Goal: Task Accomplishment & Management: Complete application form

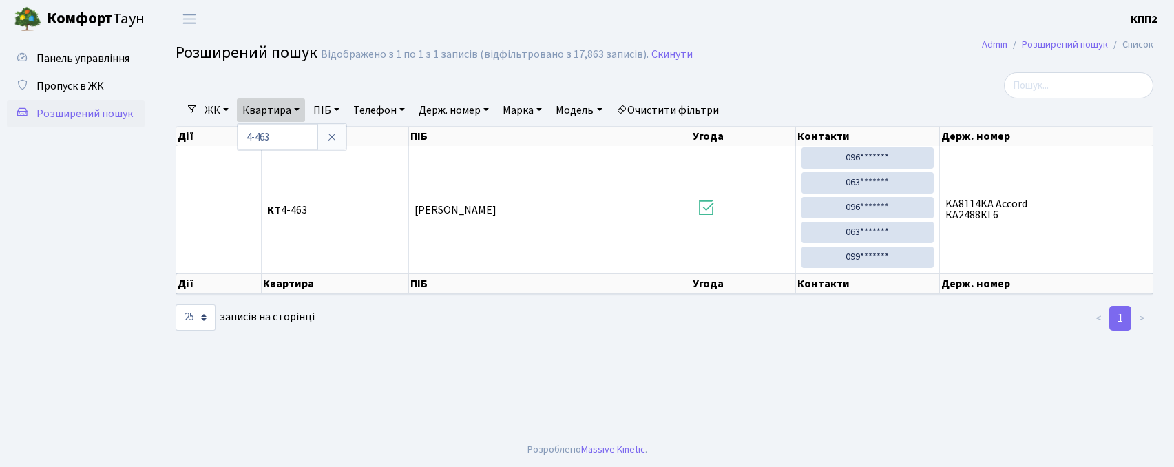
select select "25"
click at [125, 83] on link "Пропуск в ЖК" at bounding box center [76, 86] width 138 height 28
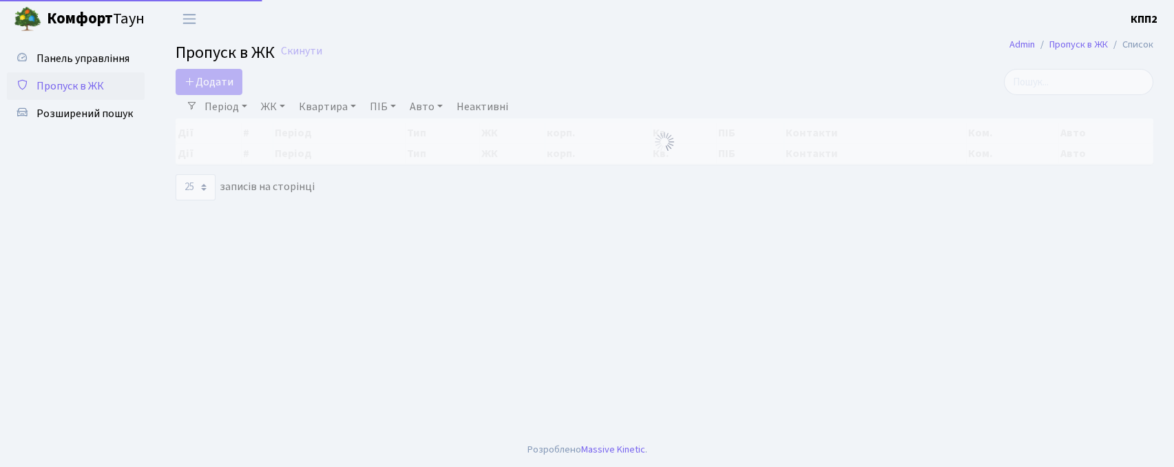
select select "25"
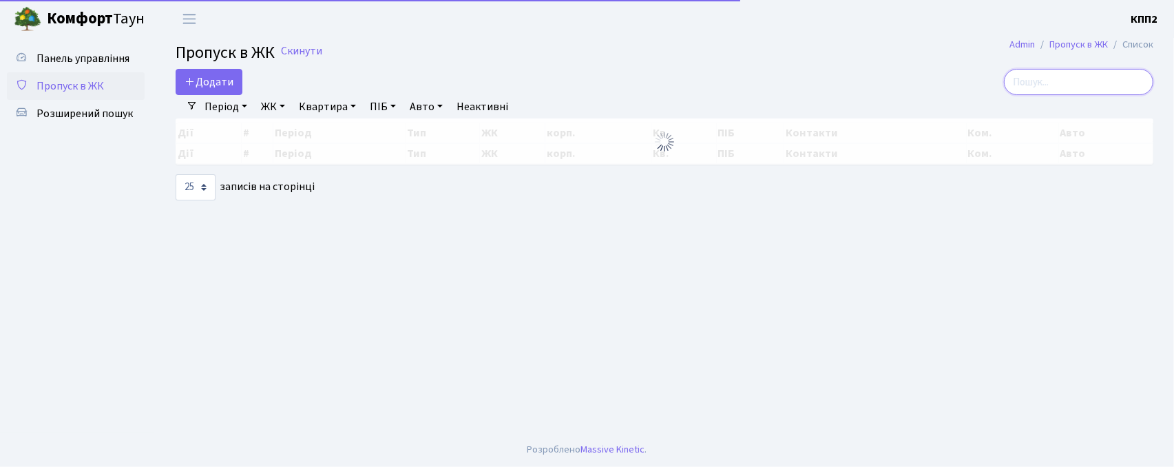
click at [1057, 91] on input "search" at bounding box center [1078, 82] width 149 height 26
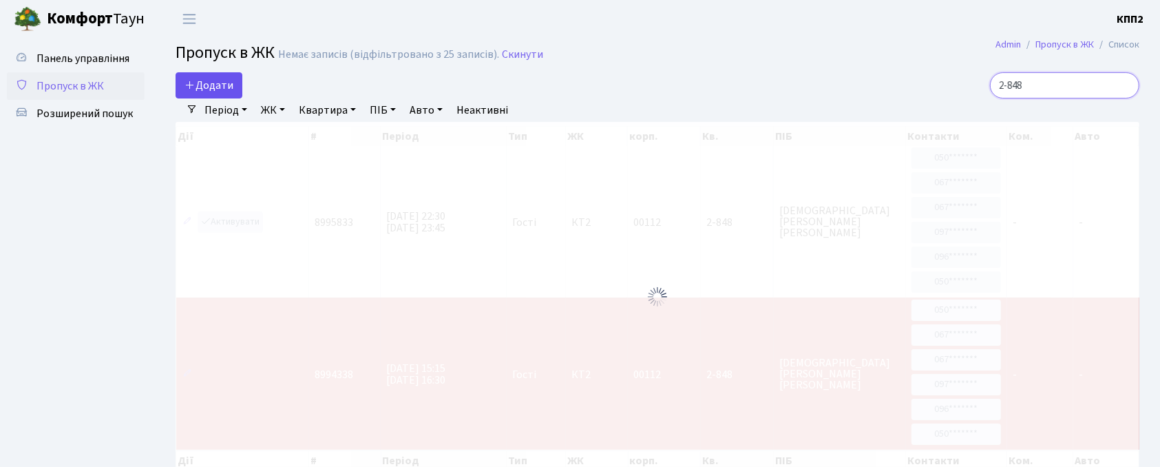
type input "2-848"
click at [218, 89] on span "Додати" at bounding box center [208, 85] width 49 height 15
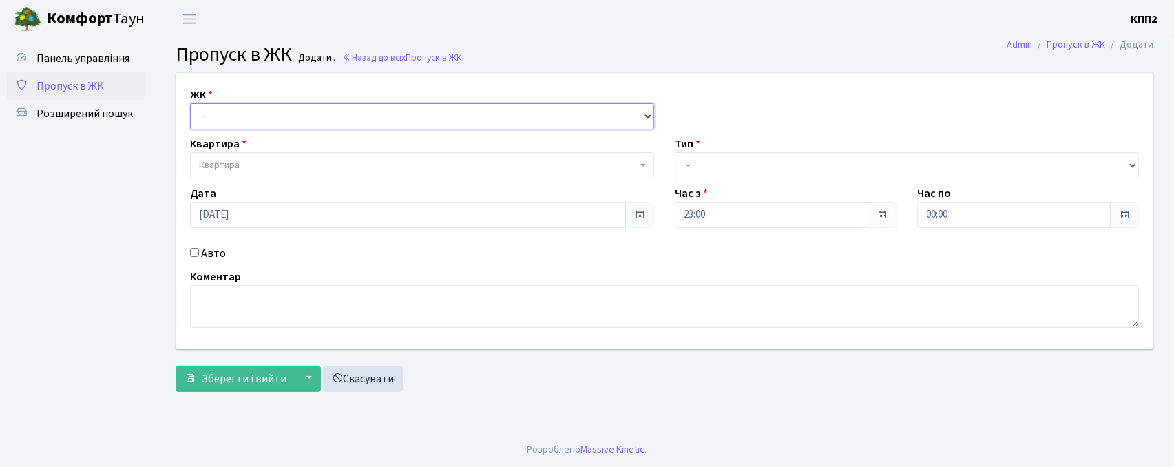
drag, startPoint x: 226, startPoint y: 117, endPoint x: 226, endPoint y: 125, distance: 7.6
click at [226, 116] on select "- КТ, вул. Регенераторна, 4 КТ2, просп. Соборності, 17 КТ3, вул. Березнева, 16 …" at bounding box center [422, 116] width 464 height 26
select select "302"
click at [190, 103] on select "- КТ, вул. Регенераторна, 4 КТ2, просп. Соборності, 17 КТ3, вул. Березнева, 16 …" at bounding box center [422, 116] width 464 height 26
select select
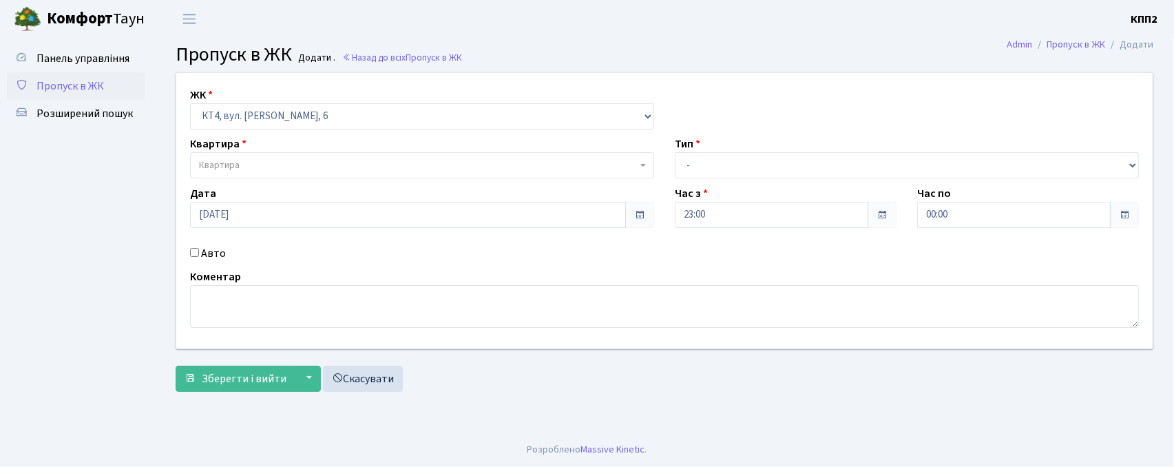
click at [263, 156] on span "Квартира" at bounding box center [422, 165] width 464 height 26
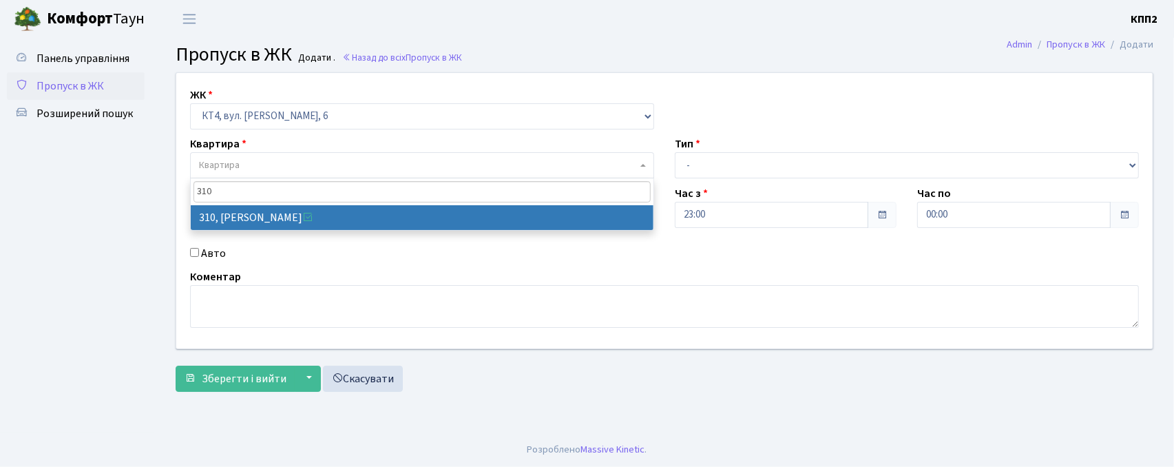
type input "310"
select select "17021"
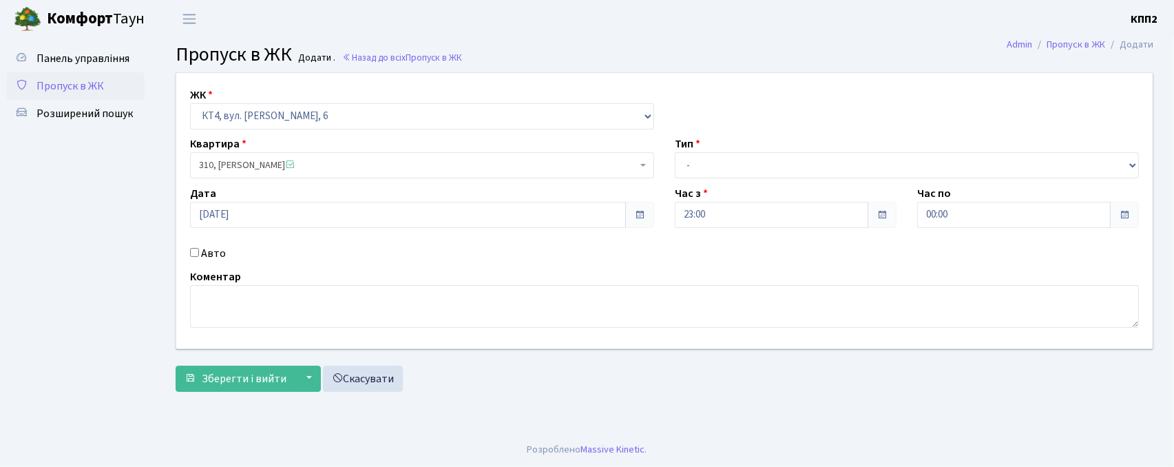
drag, startPoint x: 200, startPoint y: 254, endPoint x: 191, endPoint y: 257, distance: 8.7
click at [196, 257] on div "Авто" at bounding box center [422, 253] width 485 height 17
click at [191, 257] on div "Авто" at bounding box center [422, 253] width 485 height 17
click at [196, 254] on input "Авто" at bounding box center [194, 252] width 9 height 9
checkbox input "true"
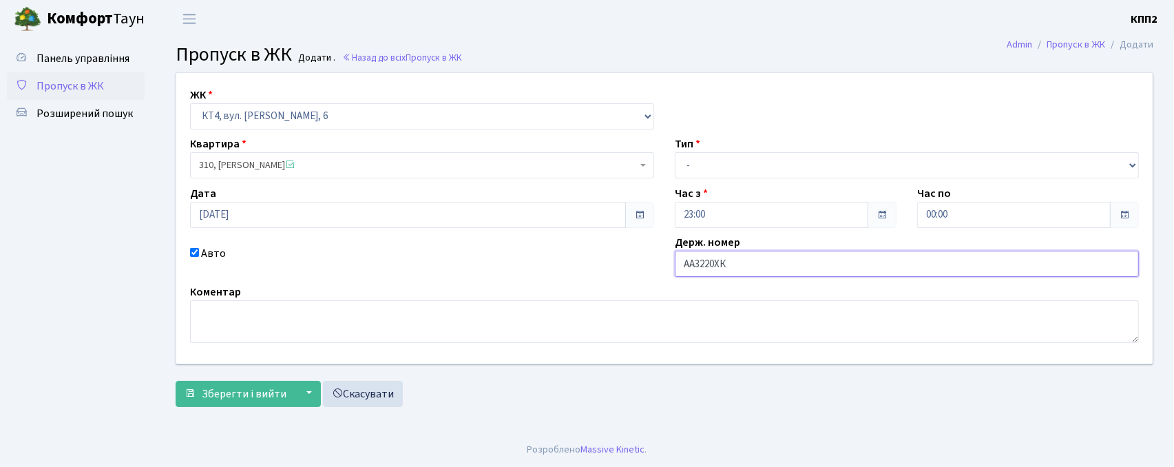
type input "АА3220ХК"
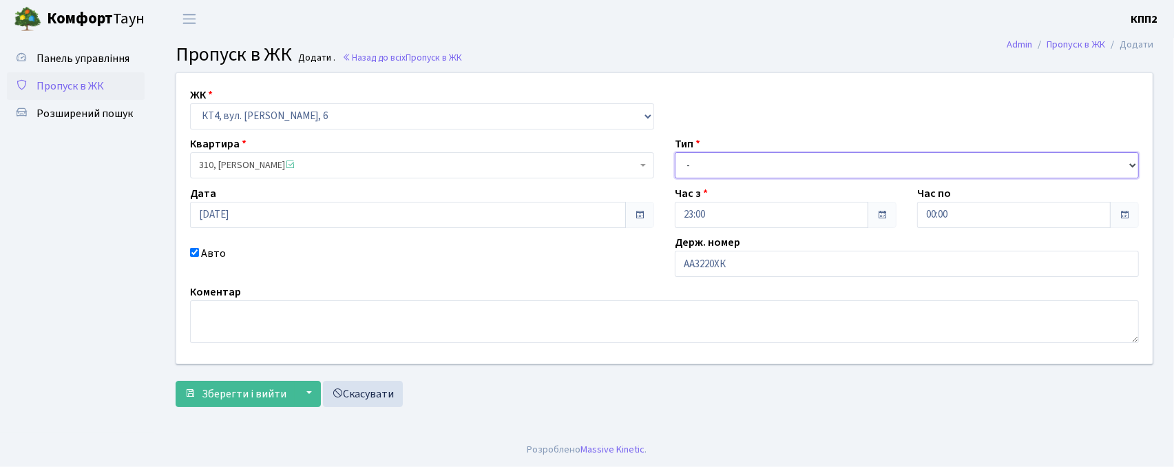
click at [755, 168] on select "- Доставка Таксі Гості Сервіс" at bounding box center [907, 165] width 464 height 26
select select "3"
click at [675, 152] on select "- Доставка Таксі Гості Сервіс" at bounding box center [907, 165] width 464 height 26
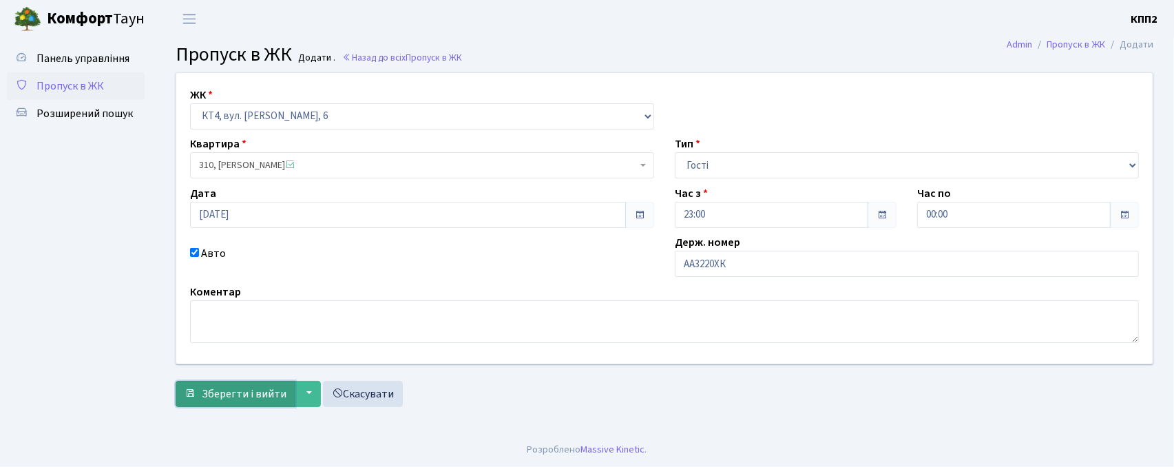
click at [196, 390] on button "Зберегти і вийти" at bounding box center [236, 394] width 120 height 26
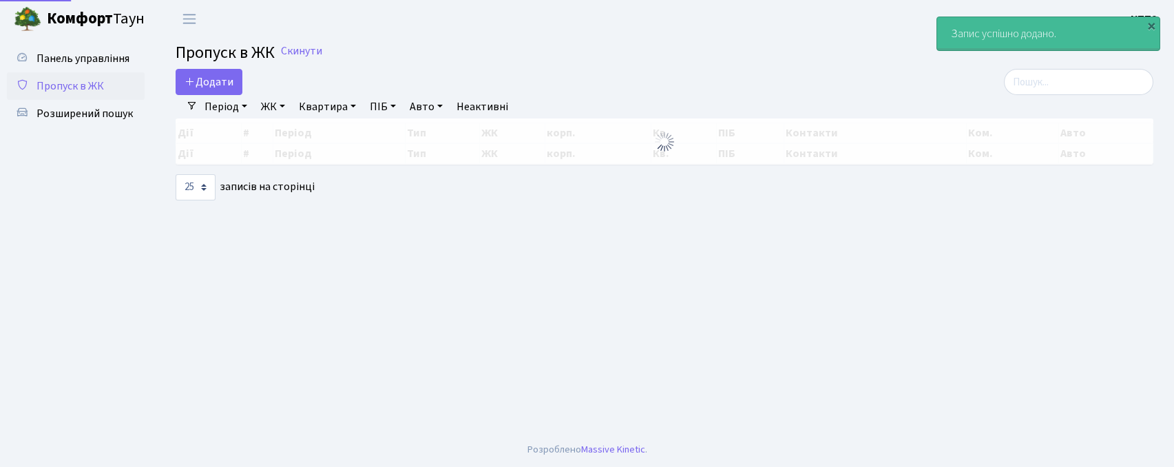
select select "25"
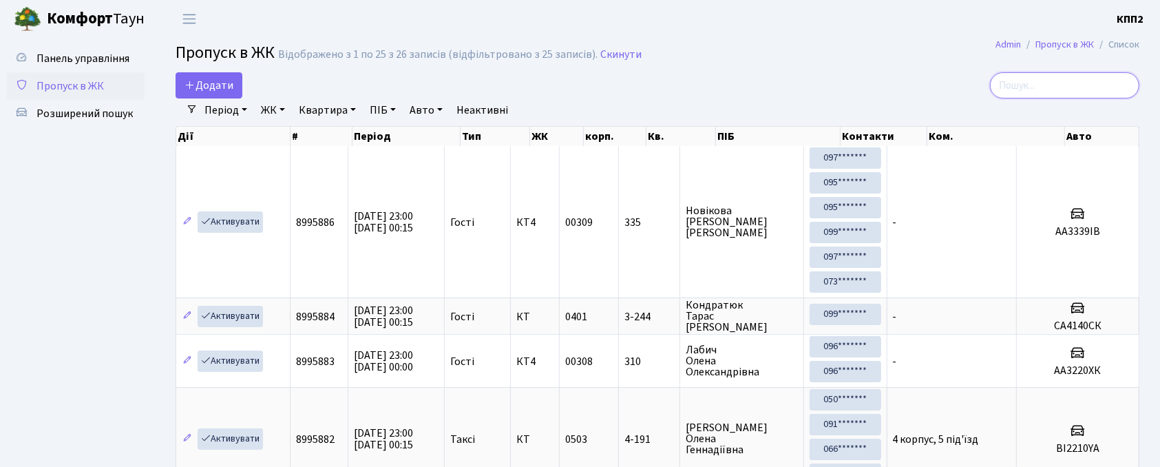
click at [1068, 88] on input "search" at bounding box center [1064, 85] width 149 height 26
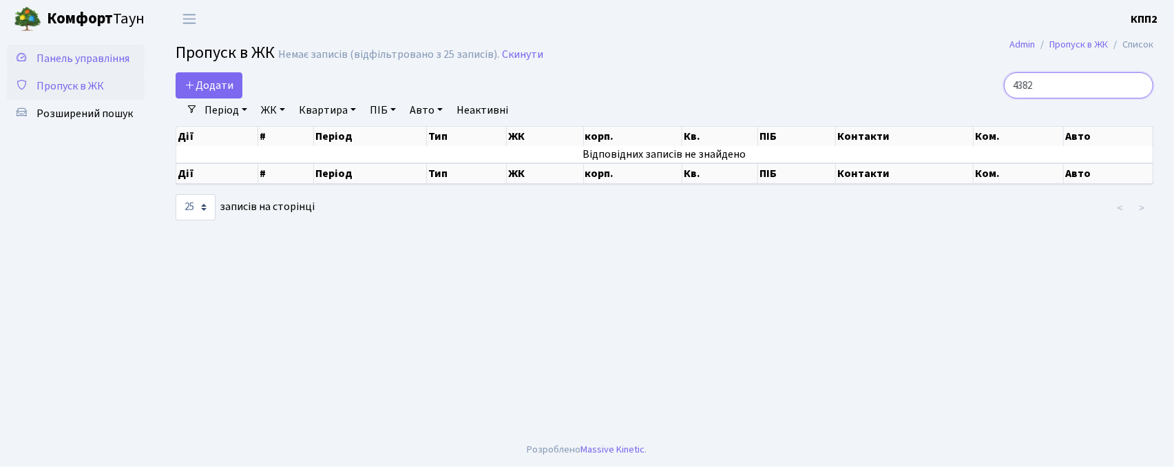
type input "4382"
click at [92, 63] on span "Панель управління" at bounding box center [82, 58] width 93 height 15
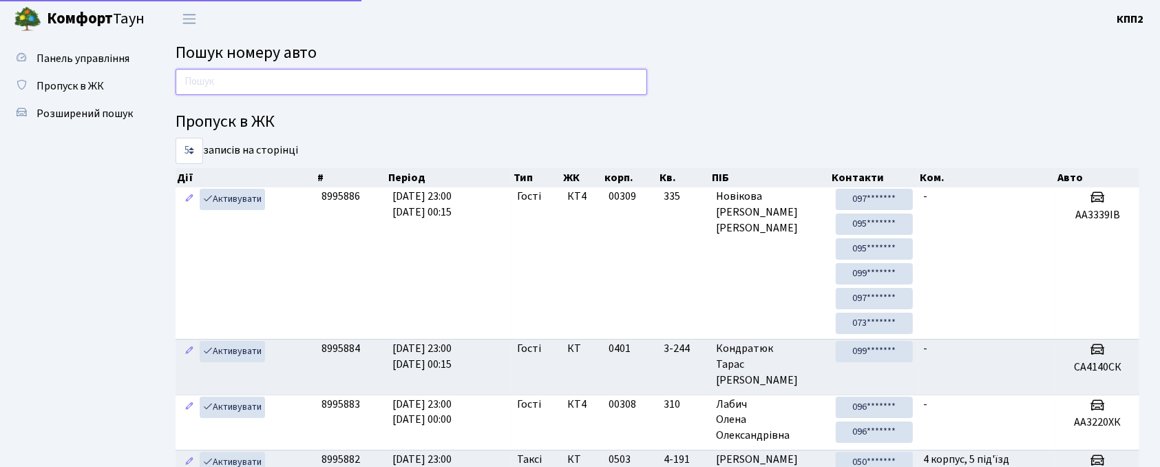
click at [224, 78] on input "text" at bounding box center [412, 82] width 472 height 26
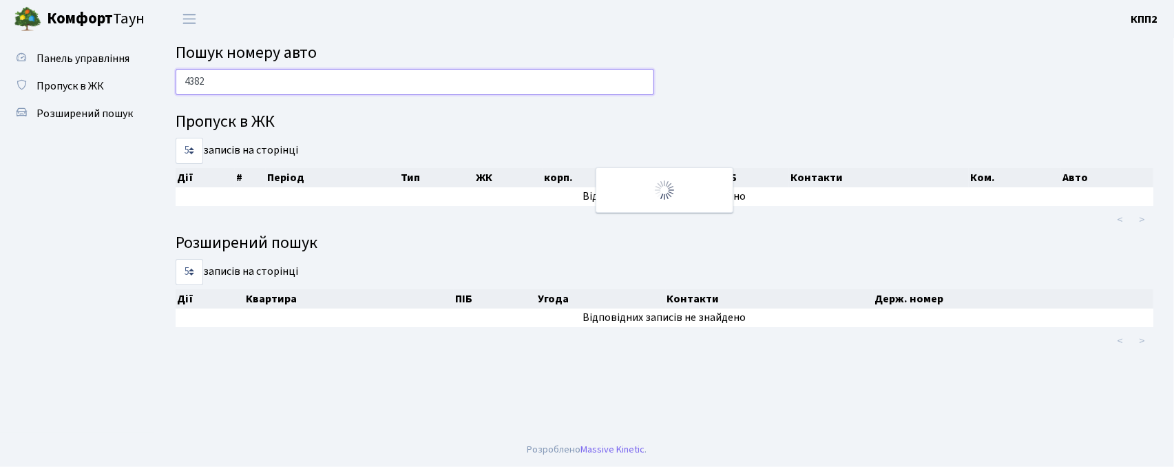
type input "4382"
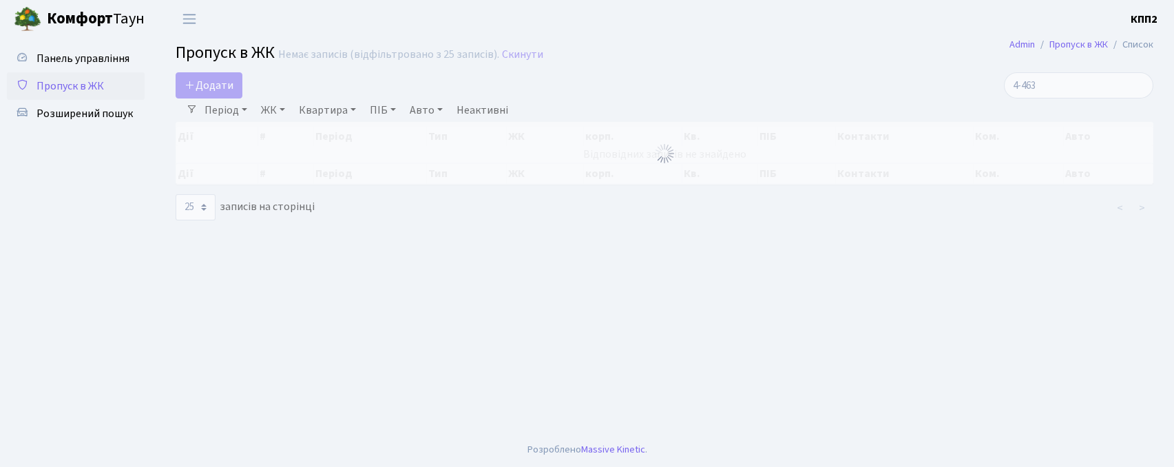
select select "25"
type input "4"
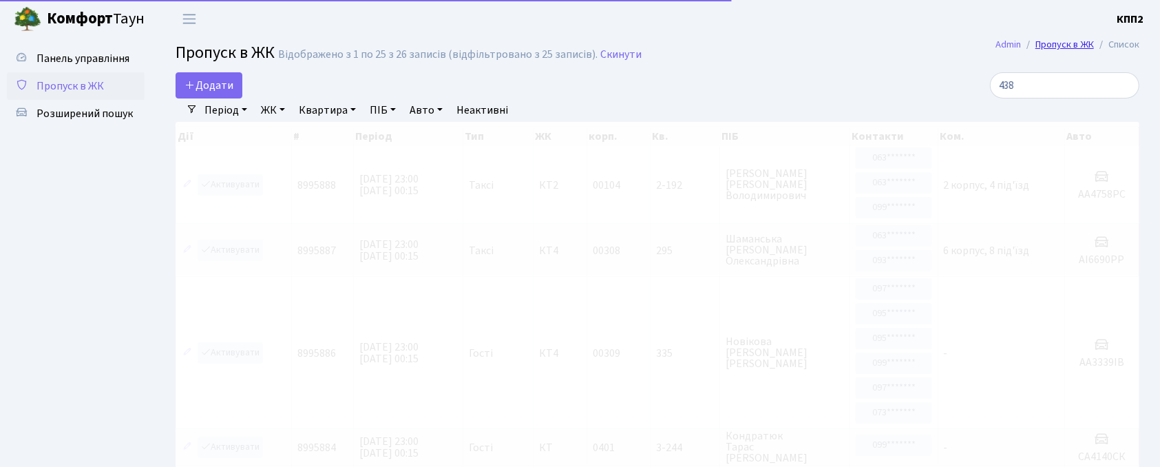
type input "4382"
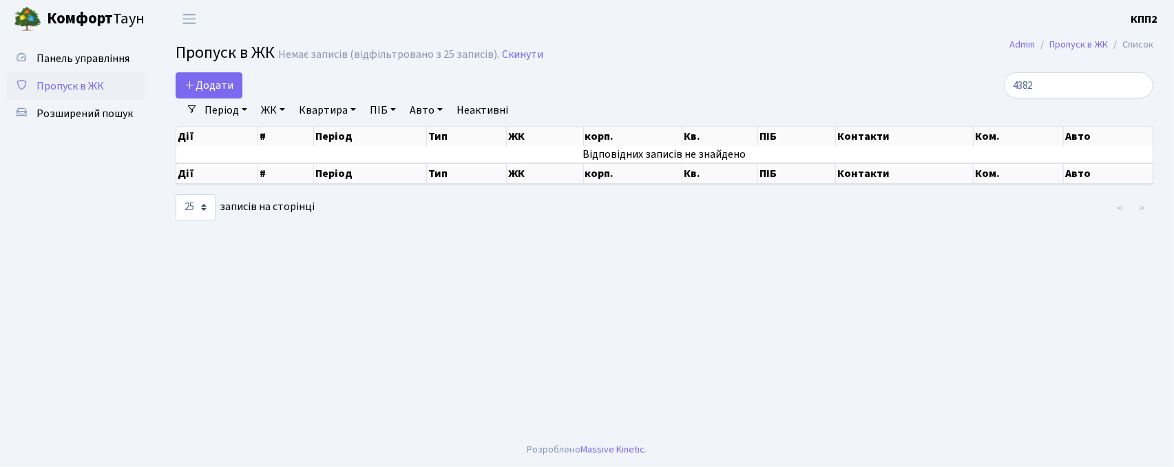
click at [1136, 81] on input "4382" at bounding box center [1078, 85] width 149 height 26
type input "1"
type input "2302"
